Goal: Task Accomplishment & Management: Manage account settings

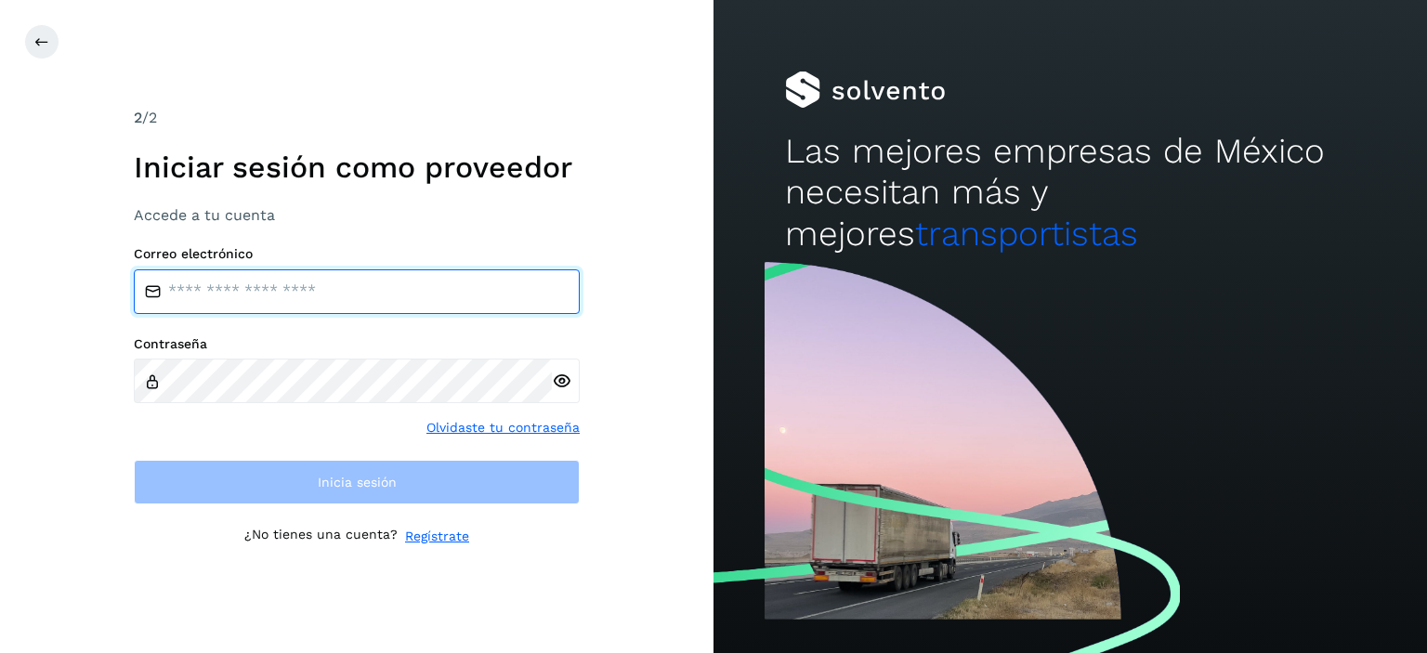
click at [322, 290] on input "email" at bounding box center [357, 291] width 446 height 45
type input "**********"
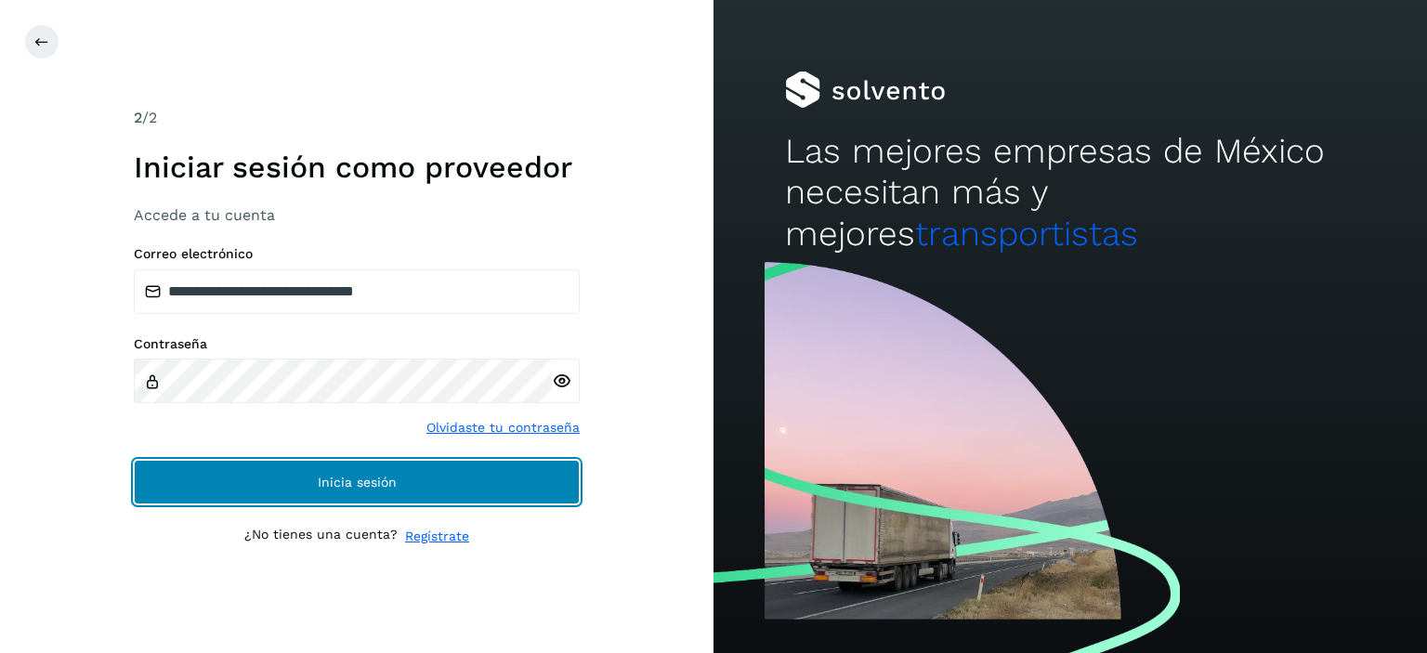
click at [352, 487] on span "Inicia sesión" at bounding box center [357, 482] width 79 height 13
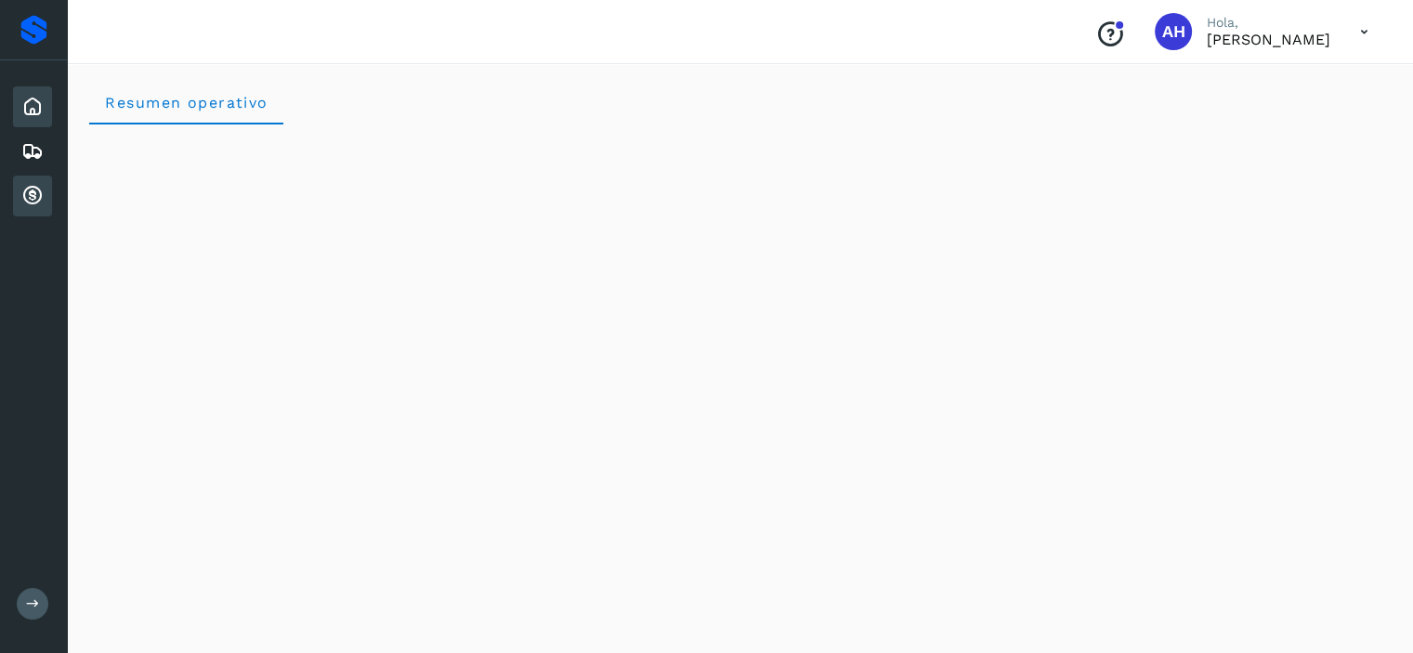
click at [29, 189] on icon at bounding box center [32, 196] width 22 height 22
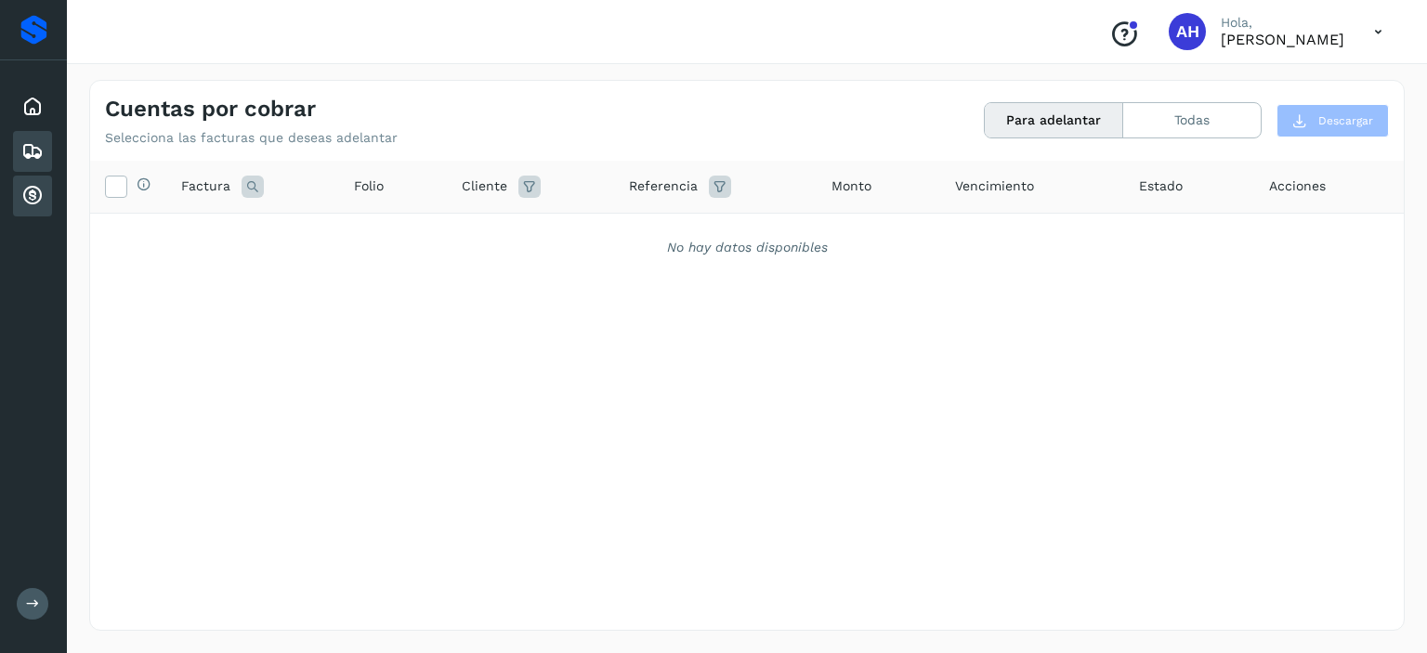
click at [30, 150] on icon at bounding box center [32, 151] width 22 height 22
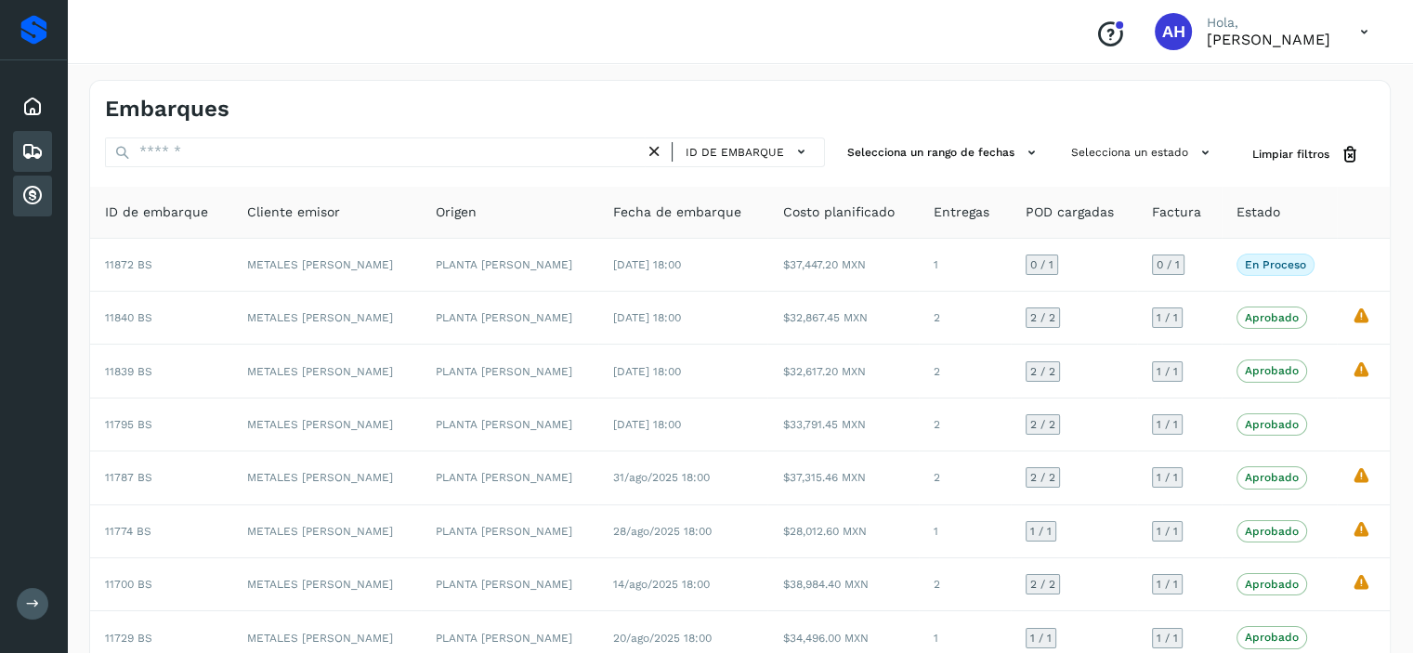
click at [40, 198] on icon at bounding box center [32, 196] width 22 height 22
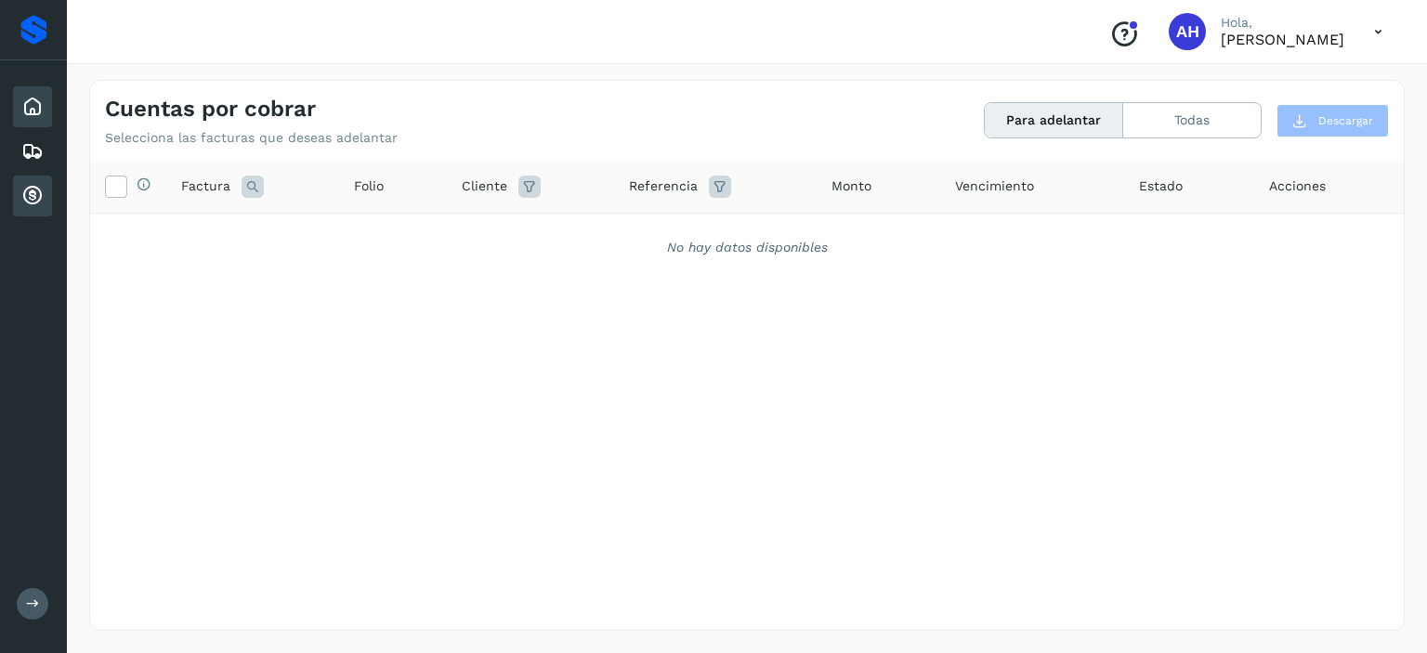
click at [40, 111] on icon at bounding box center [32, 107] width 22 height 22
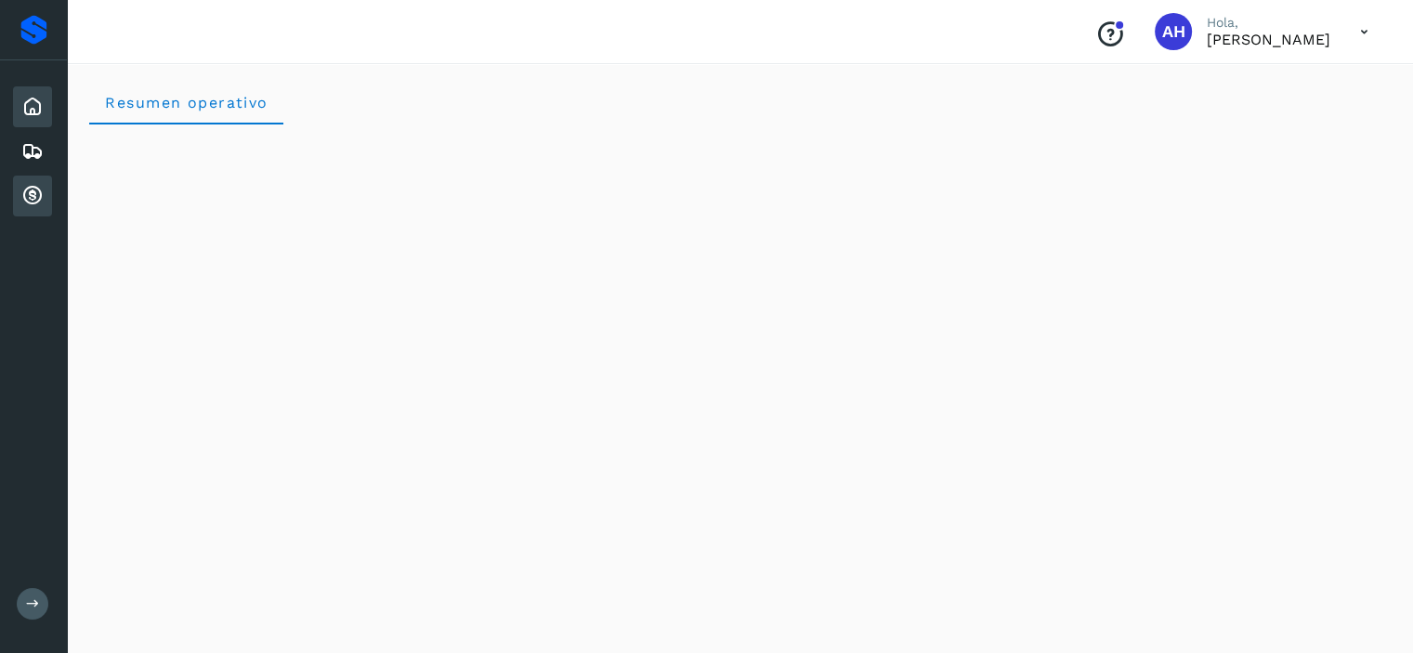
click at [42, 189] on icon at bounding box center [32, 196] width 22 height 22
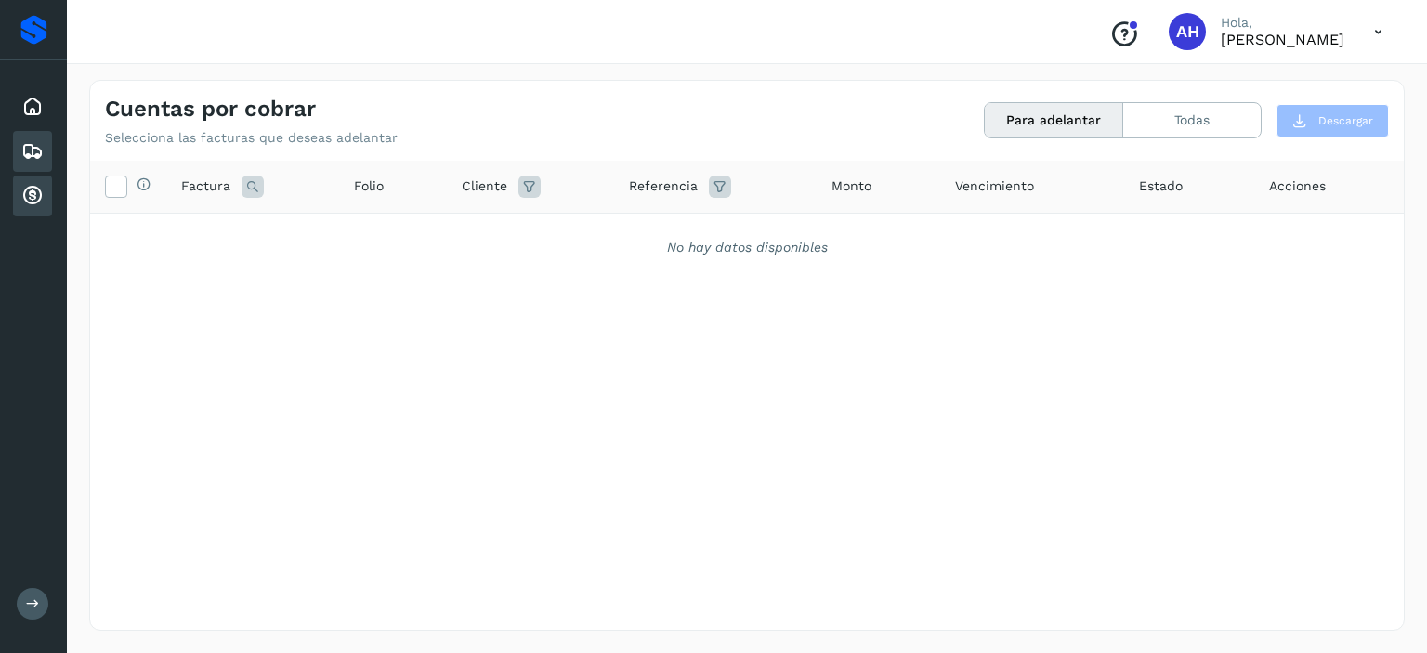
click at [33, 160] on icon at bounding box center [32, 151] width 22 height 22
